Goal: Obtain resource: Obtain resource

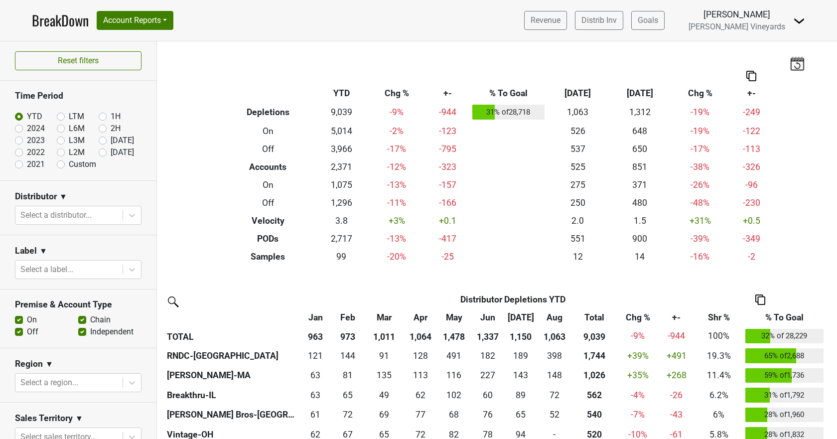
click at [72, 18] on link "BreakDown" at bounding box center [60, 20] width 57 height 21
click at [130, 18] on button "Account Reports" at bounding box center [135, 20] width 77 height 19
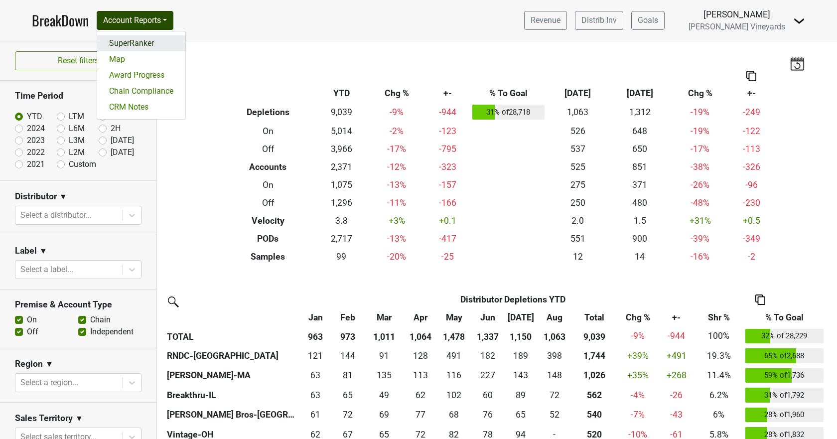
click at [129, 38] on link "SuperRanker" at bounding box center [141, 43] width 88 height 16
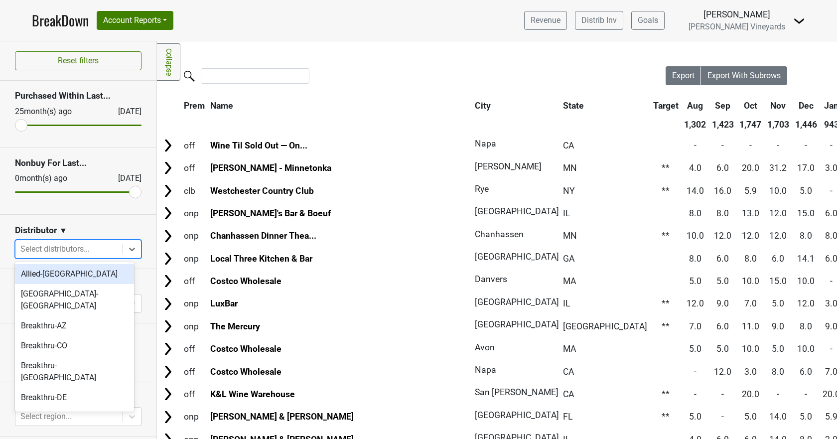
click at [63, 247] on div at bounding box center [68, 249] width 97 height 14
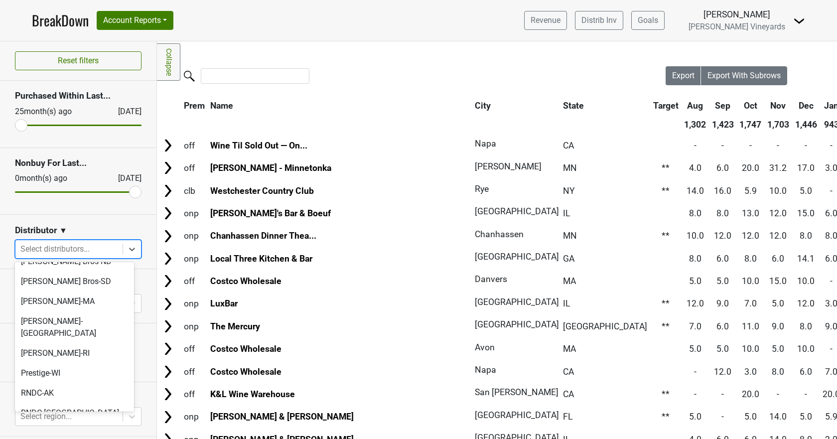
scroll to position [522, 0]
click at [42, 424] on div "RNDC-CA" at bounding box center [74, 434] width 119 height 20
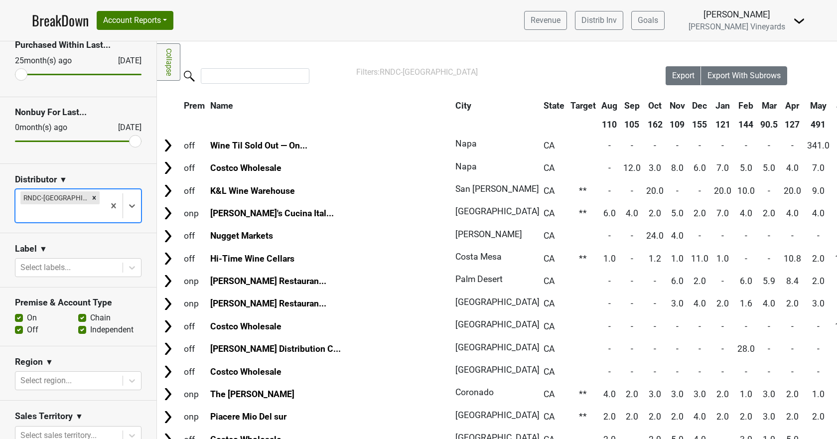
scroll to position [150, 0]
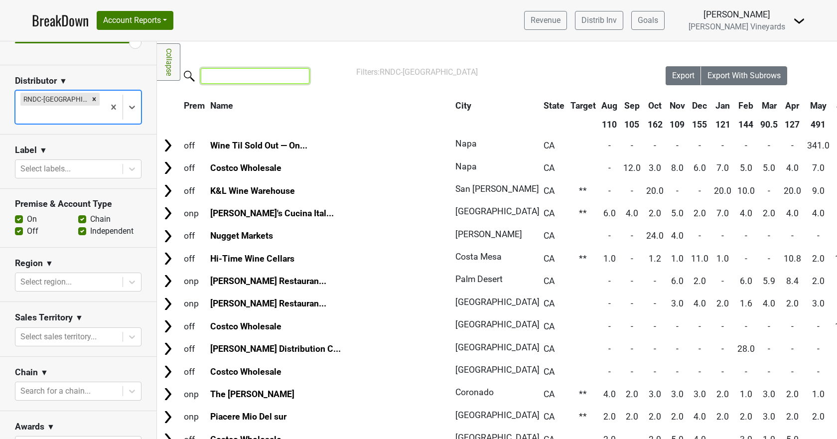
click at [247, 74] on input "search" at bounding box center [255, 75] width 109 height 15
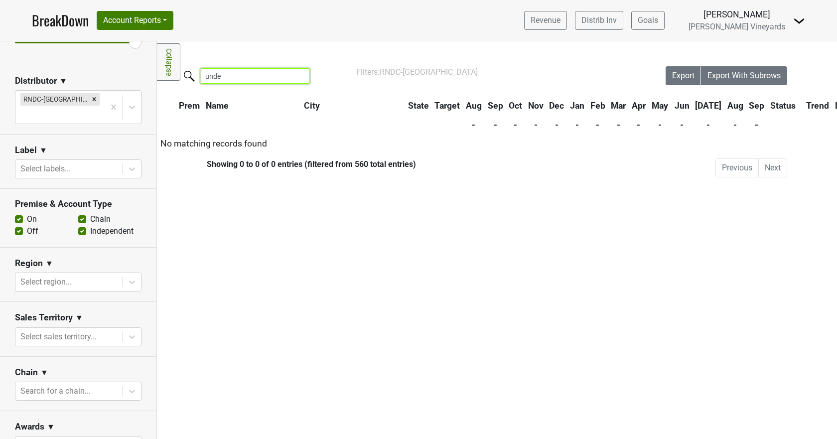
type input "under"
click at [299, 77] on input "under" at bounding box center [255, 75] width 109 height 15
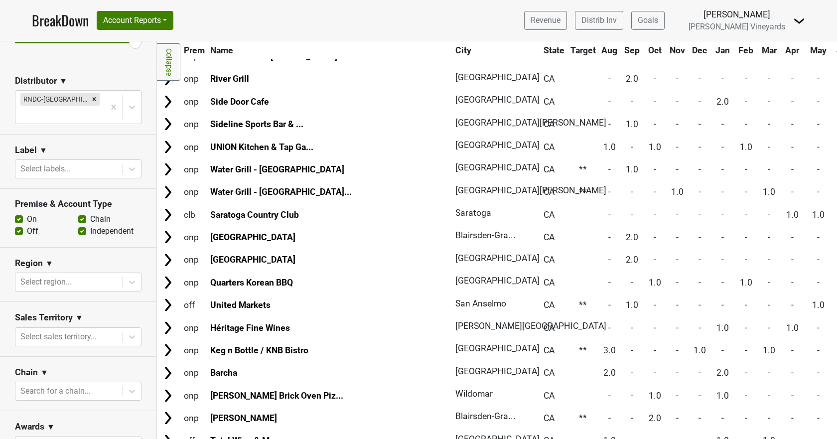
scroll to position [3988, 0]
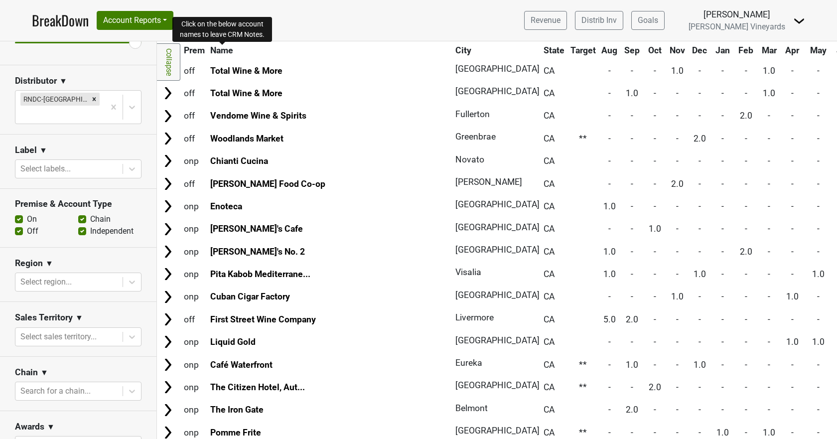
click at [233, 49] on span "Name" at bounding box center [221, 50] width 23 height 10
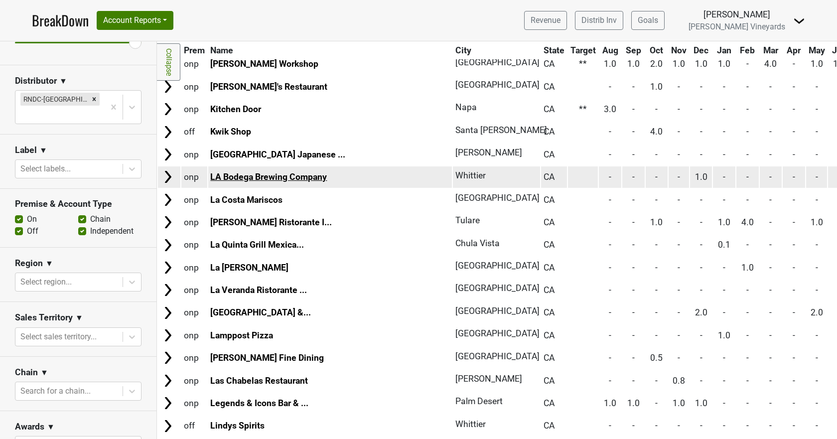
scroll to position [5390, 0]
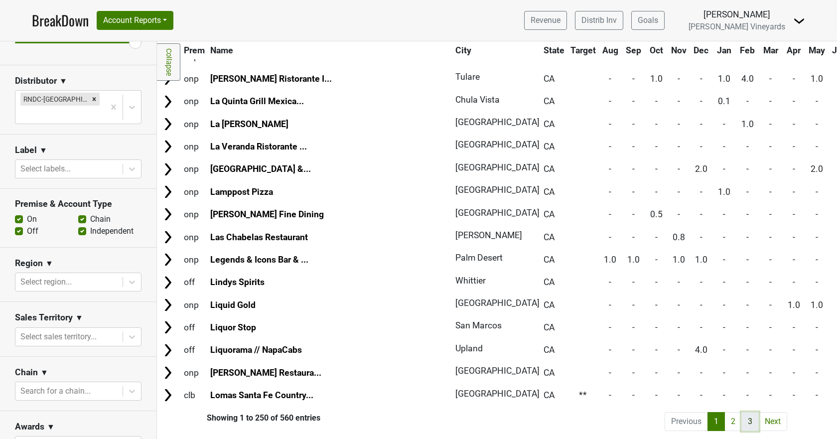
click at [743, 413] on link "3" at bounding box center [750, 421] width 17 height 19
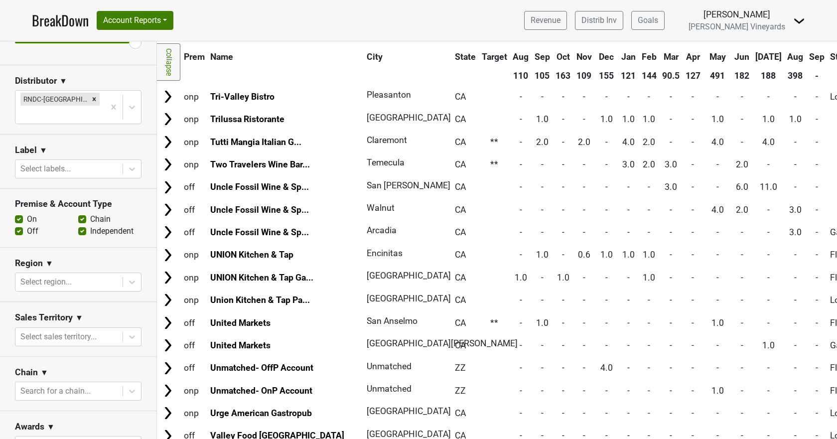
scroll to position [45, 0]
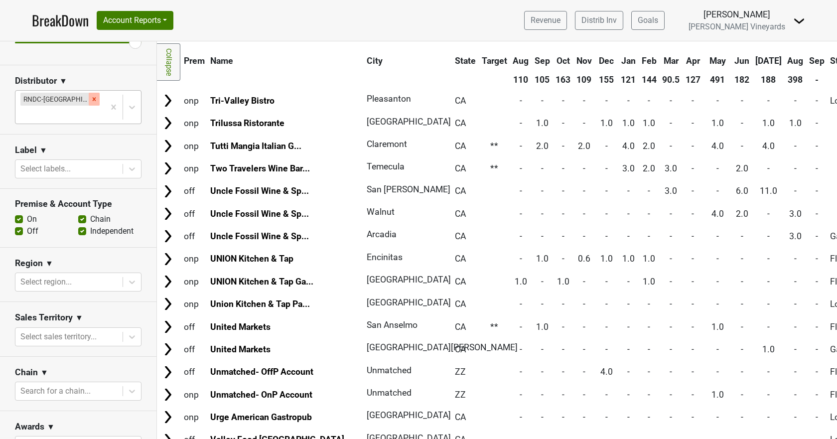
click at [93, 99] on icon "Remove RNDC-CA" at bounding box center [94, 98] width 3 height 3
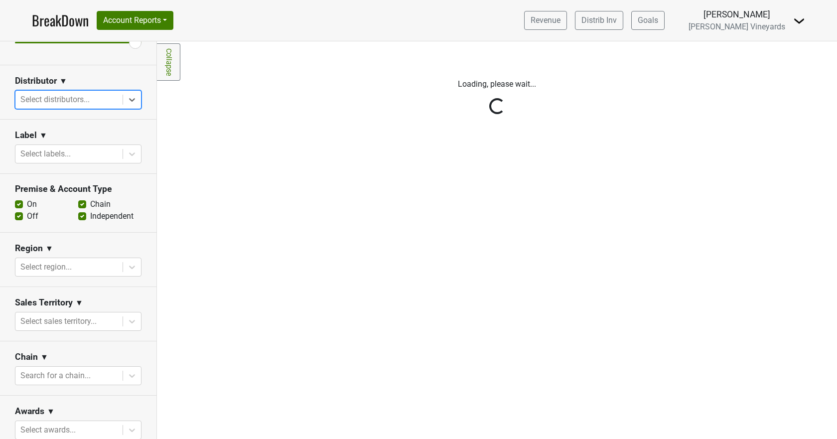
scroll to position [0, 0]
click at [154, 16] on button "Account Reports" at bounding box center [135, 20] width 77 height 19
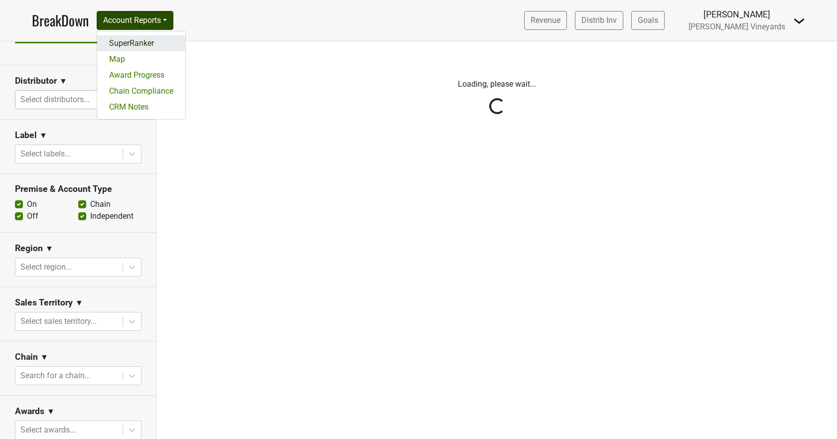
click at [144, 46] on link "SuperRanker" at bounding box center [141, 43] width 88 height 16
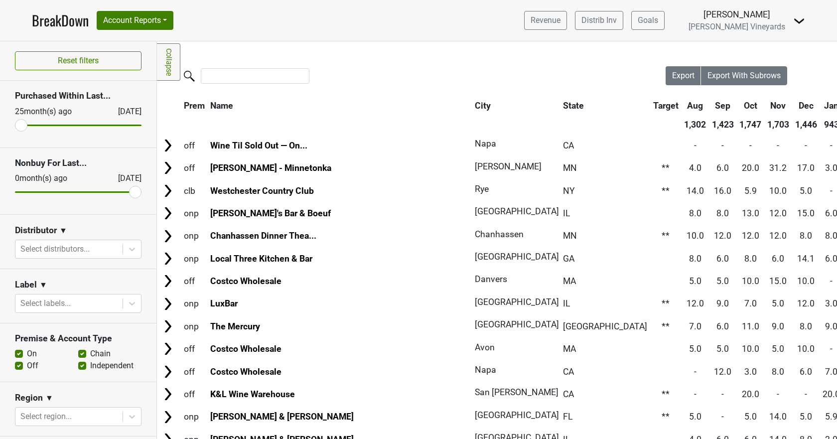
click at [62, 13] on link "BreakDown" at bounding box center [60, 20] width 57 height 21
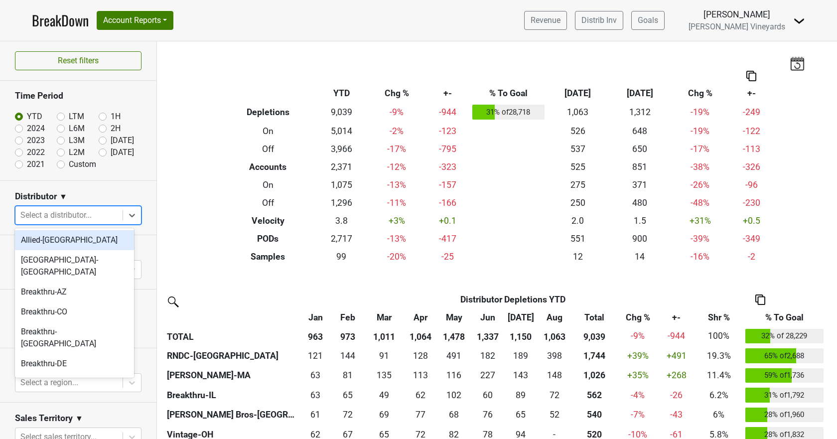
click at [127, 216] on icon at bounding box center [132, 215] width 10 height 10
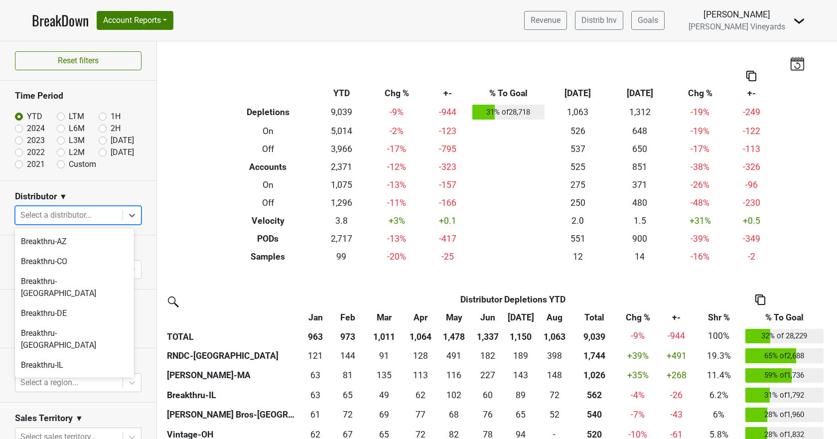
scroll to position [50, 0]
click at [52, 396] on div "Breakthru-[GEOGRAPHIC_DATA]" at bounding box center [74, 412] width 119 height 32
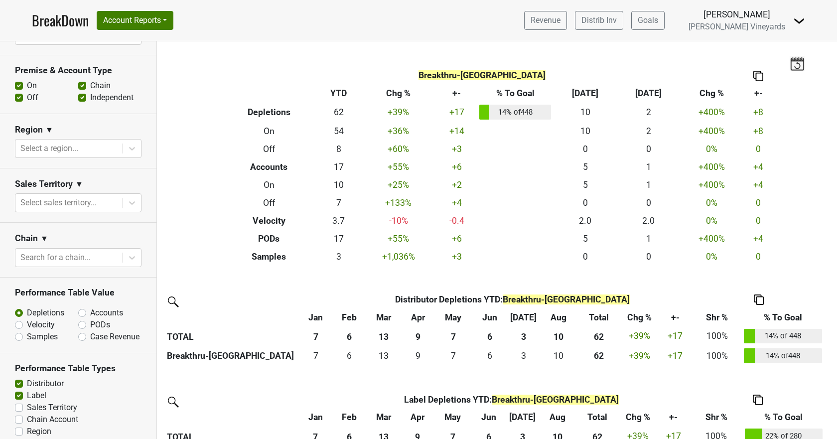
scroll to position [90, 0]
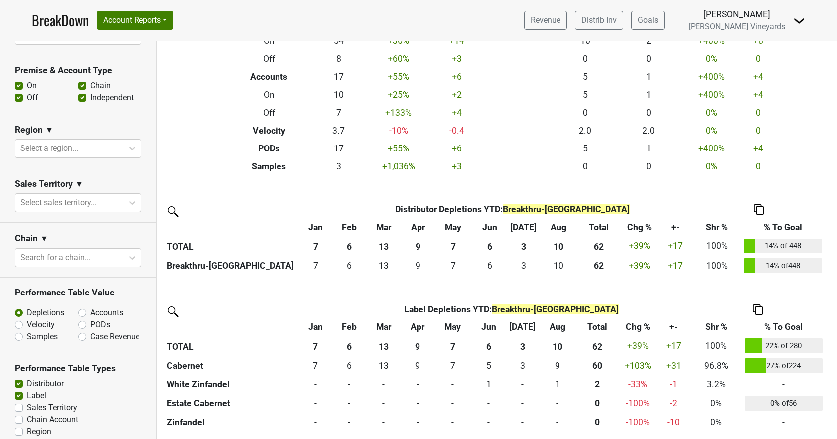
click at [757, 306] on img at bounding box center [758, 310] width 10 height 10
click at [755, 266] on div "Copy as Image" at bounding box center [757, 263] width 51 height 14
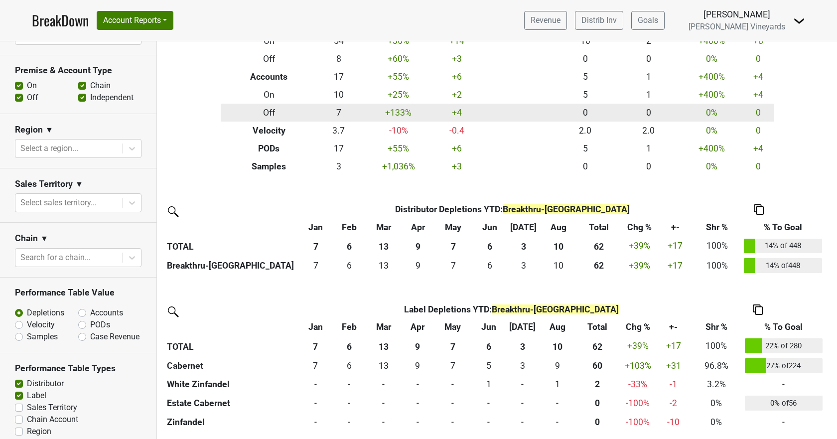
scroll to position [0, 0]
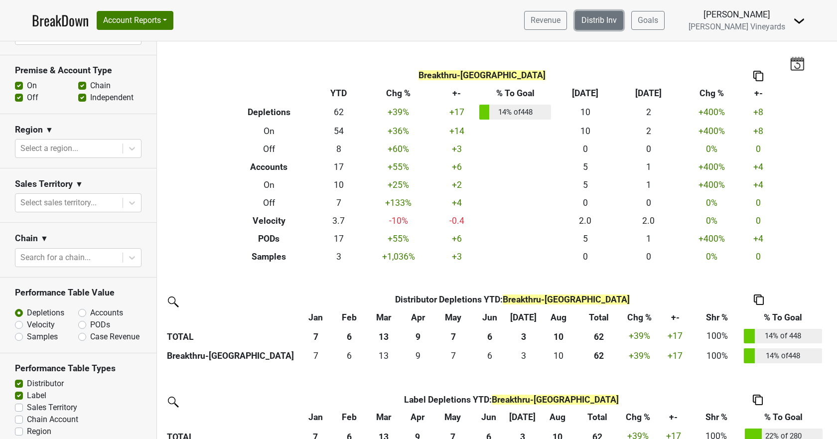
click at [624, 18] on link "Distrib Inv" at bounding box center [599, 20] width 48 height 19
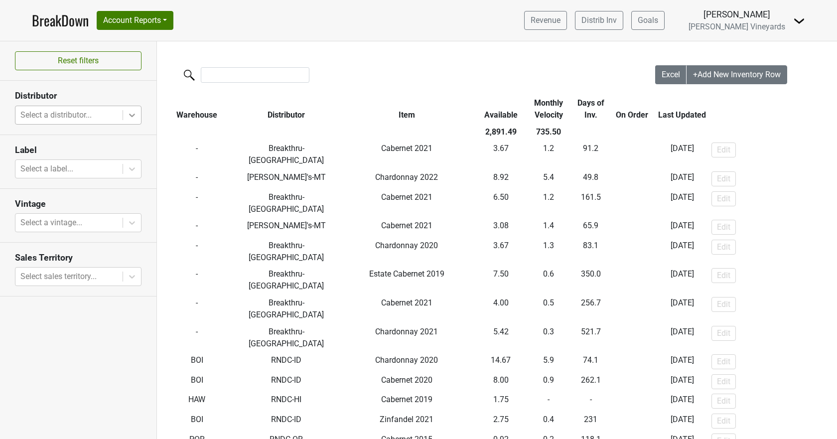
click at [138, 114] on div at bounding box center [132, 115] width 18 height 18
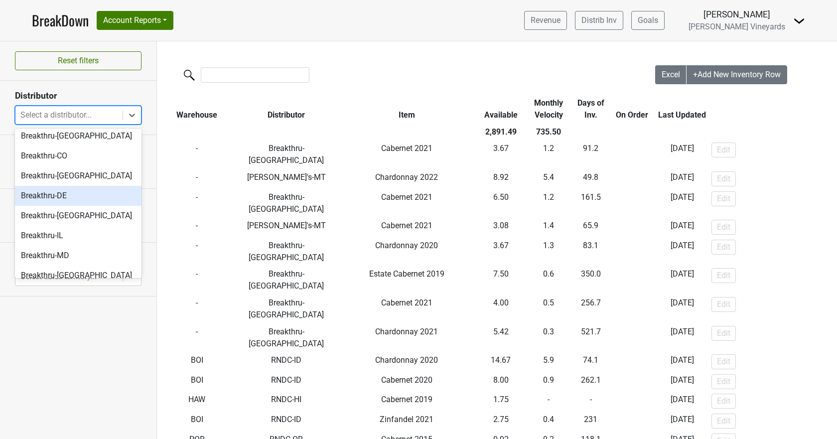
scroll to position [100, 0]
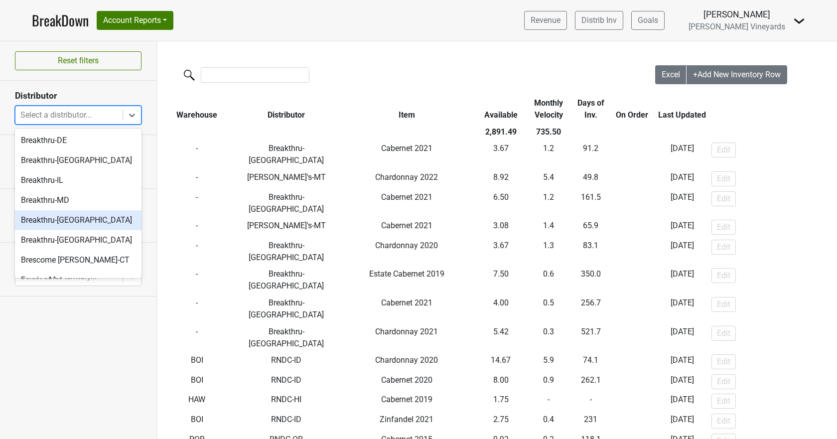
click at [68, 220] on div "Breakthru-NV" at bounding box center [78, 220] width 127 height 20
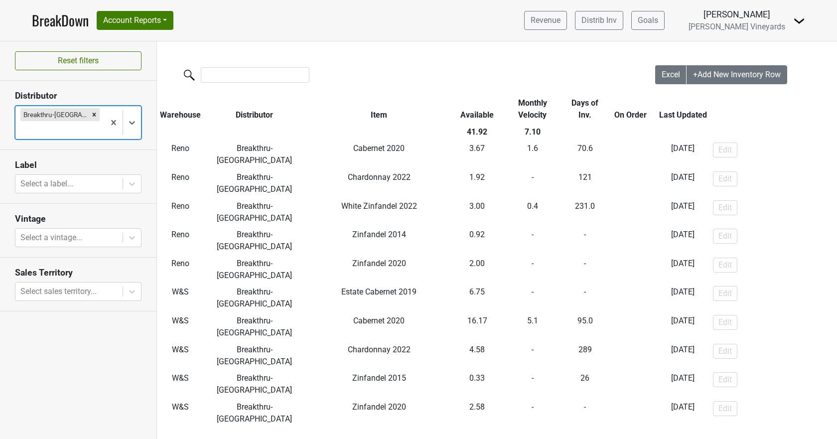
click at [70, 17] on link "BreakDown" at bounding box center [60, 20] width 57 height 21
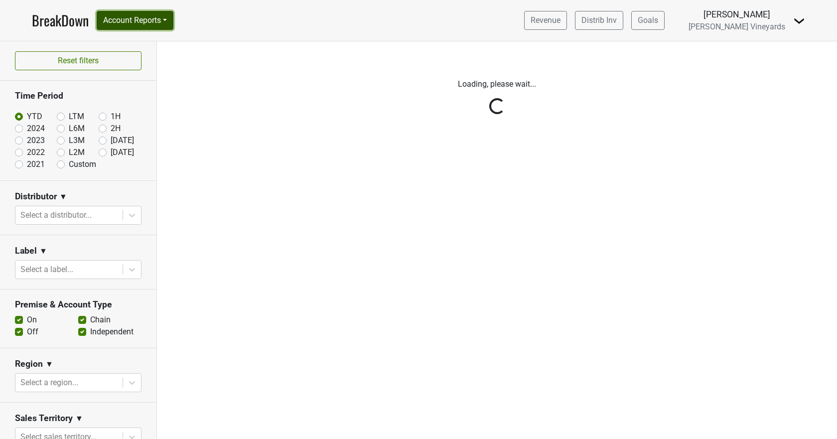
drag, startPoint x: 0, startPoint y: 0, endPoint x: 120, endPoint y: 20, distance: 121.3
click at [120, 20] on button "Account Reports" at bounding box center [135, 20] width 77 height 19
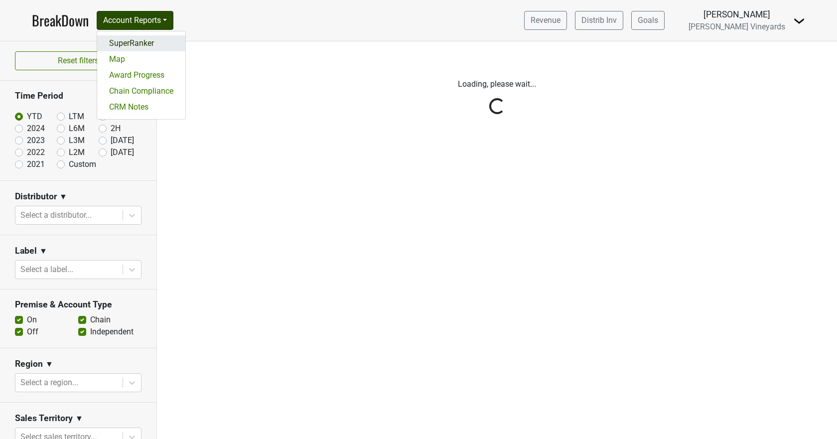
click at [120, 45] on link "SuperRanker" at bounding box center [141, 43] width 88 height 16
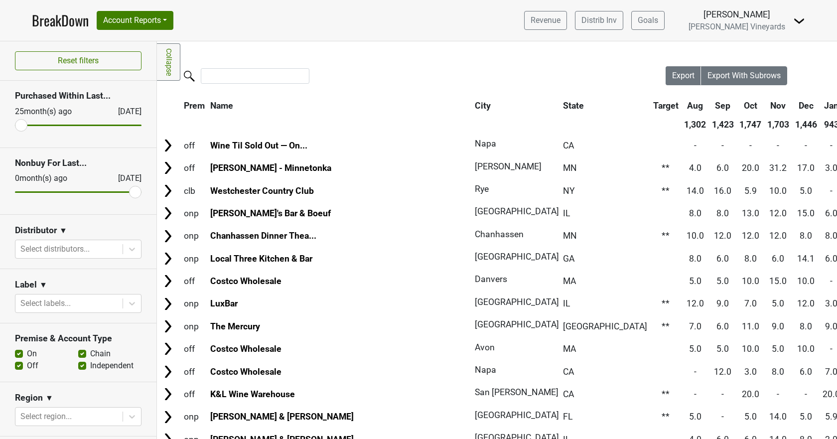
click at [129, 249] on icon at bounding box center [132, 249] width 6 height 3
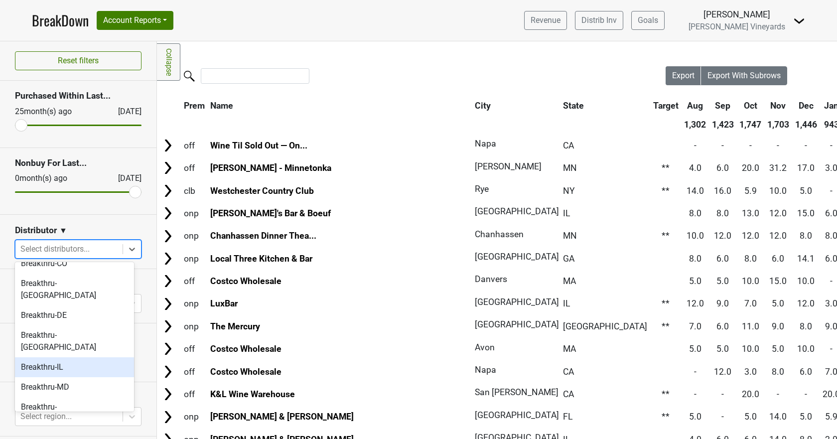
scroll to position [100, 0]
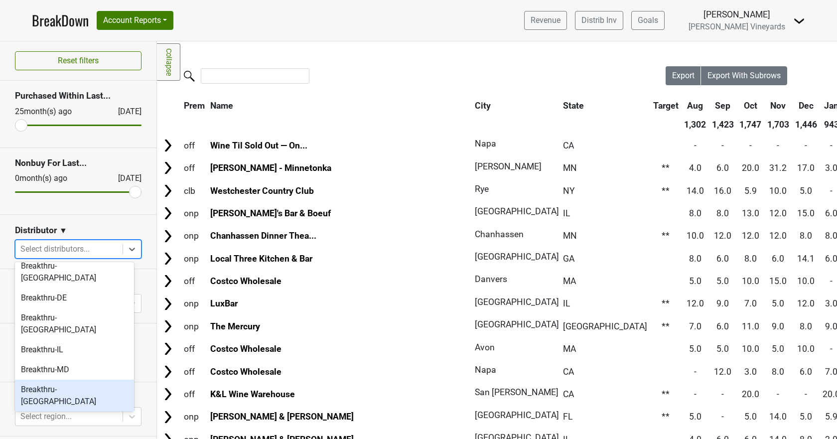
click at [65, 380] on div "Breakthru-NV" at bounding box center [74, 396] width 119 height 32
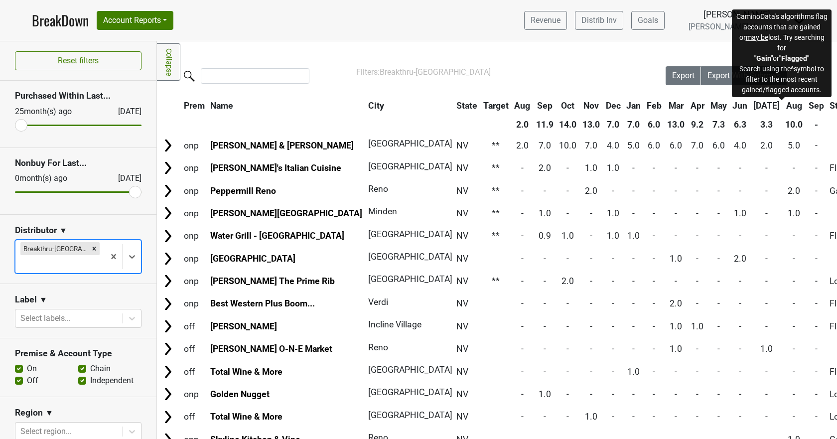
click at [830, 102] on span "Status" at bounding box center [842, 106] width 25 height 10
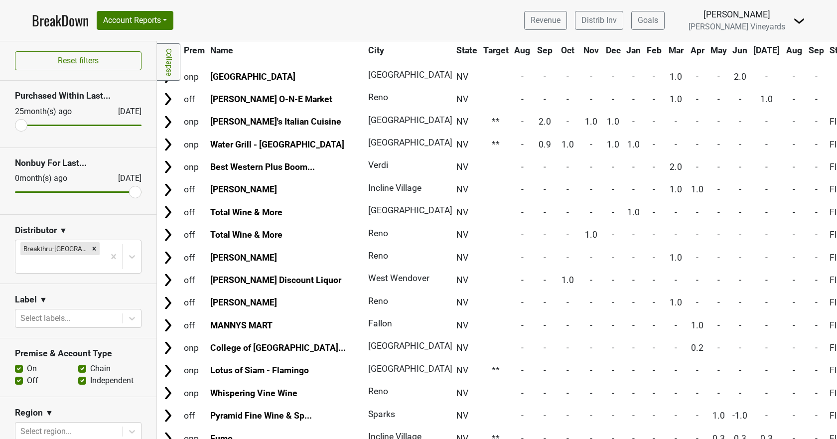
scroll to position [0, 0]
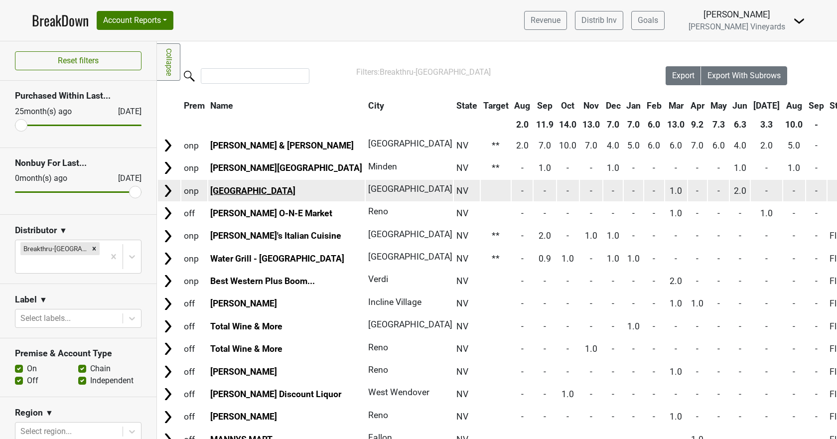
click at [230, 191] on link "[GEOGRAPHIC_DATA]" at bounding box center [252, 191] width 85 height 10
click at [223, 190] on link "[GEOGRAPHIC_DATA]" at bounding box center [252, 191] width 85 height 10
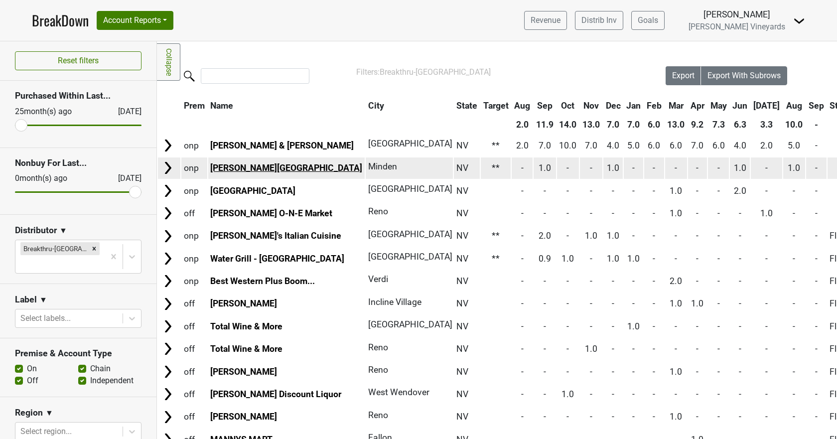
click at [241, 165] on link "[PERSON_NAME][GEOGRAPHIC_DATA]" at bounding box center [286, 168] width 152 height 10
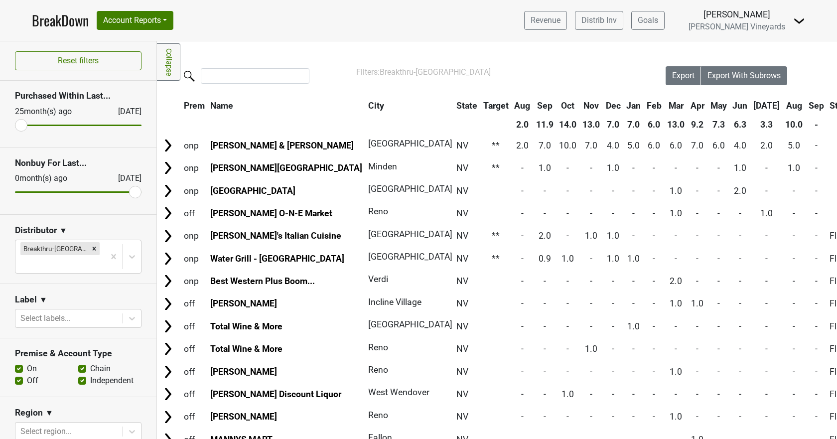
click at [55, 16] on link "BreakDown" at bounding box center [60, 20] width 57 height 21
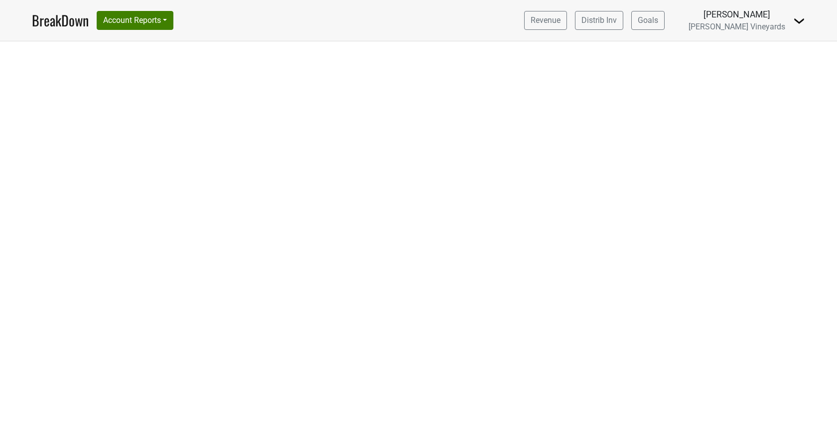
select select "CA"
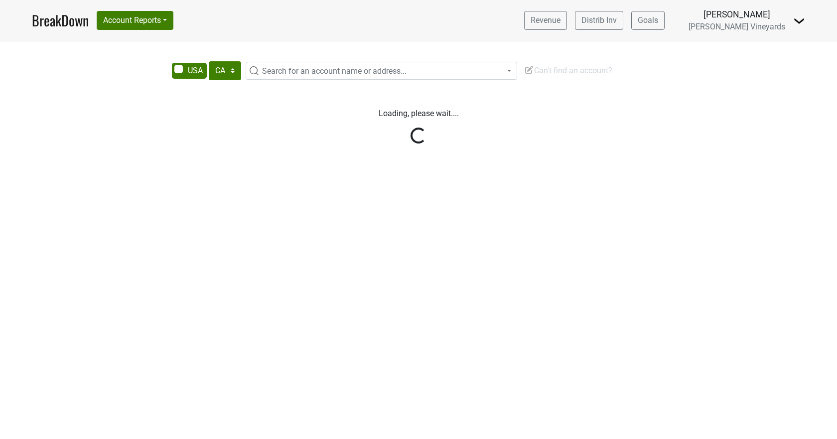
select select "CA"
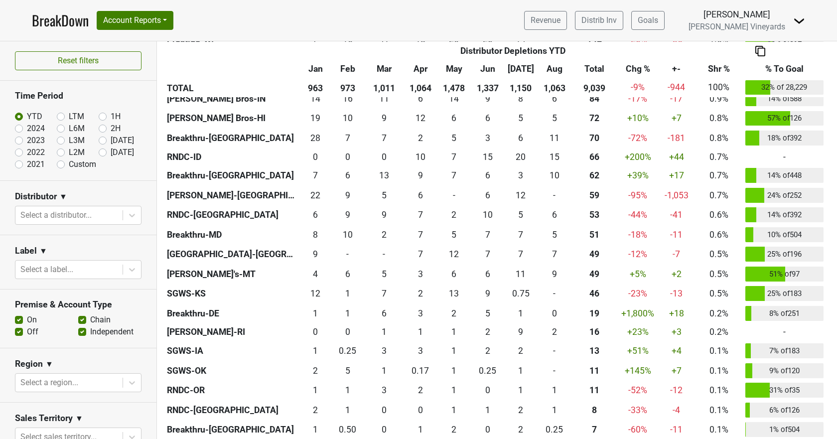
scroll to position [637, 0]
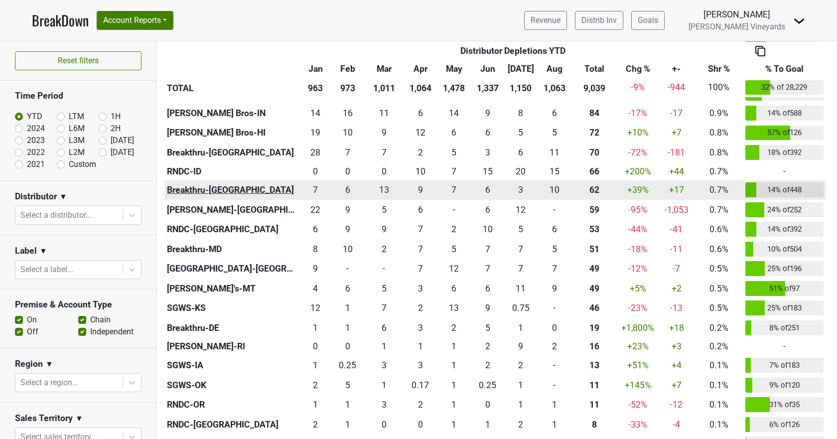
click at [181, 193] on th "Breakthru-[GEOGRAPHIC_DATA]" at bounding box center [232, 190] width 135 height 20
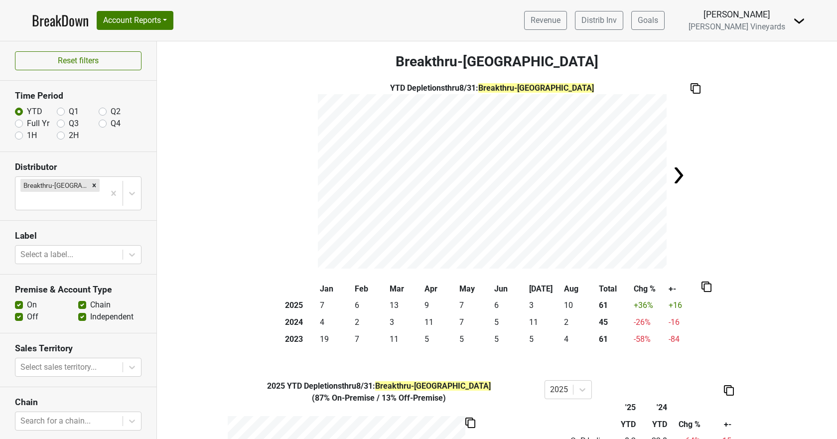
scroll to position [85, 0]
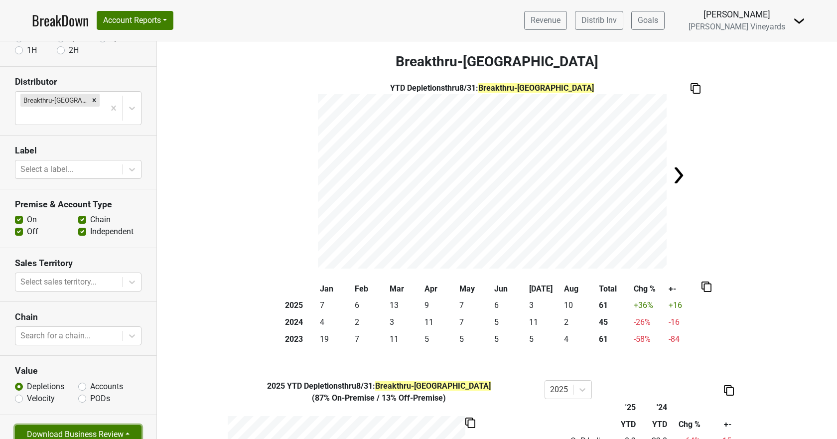
click at [47, 425] on button "Download Business Review" at bounding box center [78, 434] width 127 height 19
click at [70, 367] on div "2 Page Business Review Tables Only PDF Graphs Only PDF" at bounding box center [70, 395] width 110 height 57
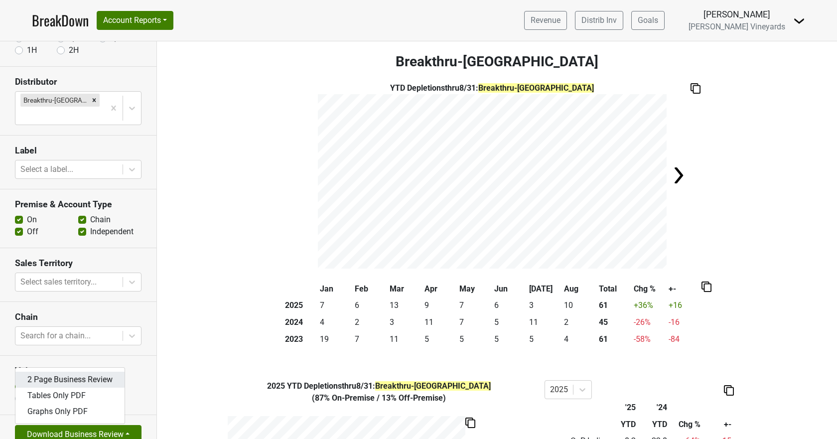
click at [69, 372] on link "2 Page Business Review" at bounding box center [69, 380] width 109 height 16
